Goal: Information Seeking & Learning: Learn about a topic

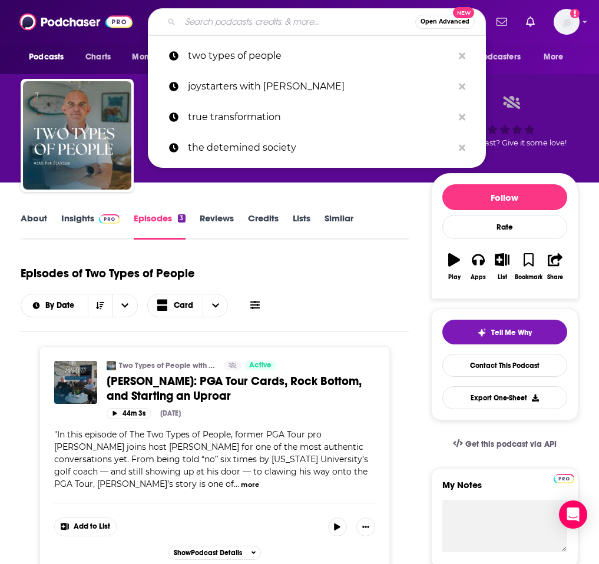
click at [323, 22] on input "Search podcasts, credits, & more..." at bounding box center [297, 21] width 235 height 19
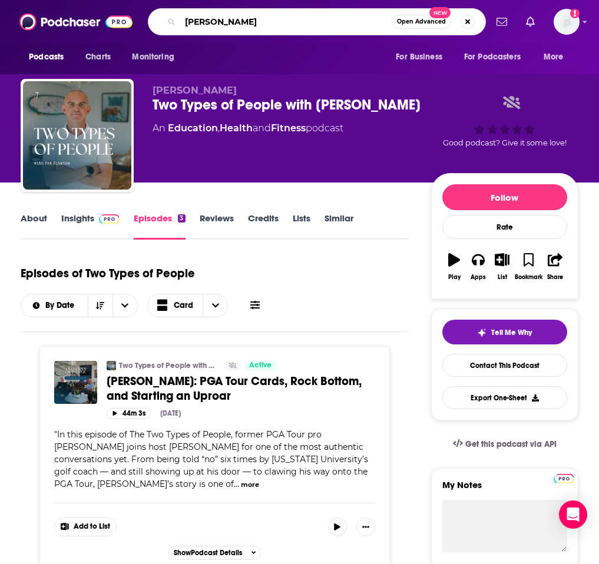
type input "[PERSON_NAME]"
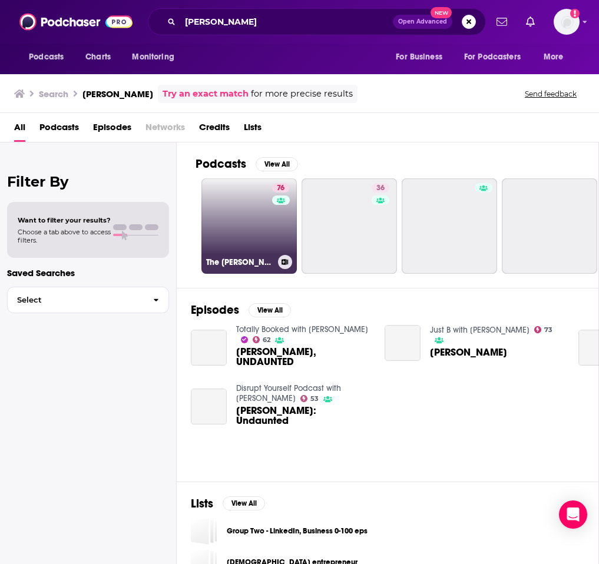
click at [246, 206] on link "76 The [PERSON_NAME] Show" at bounding box center [248, 225] width 95 height 95
